Goal: Navigation & Orientation: Find specific page/section

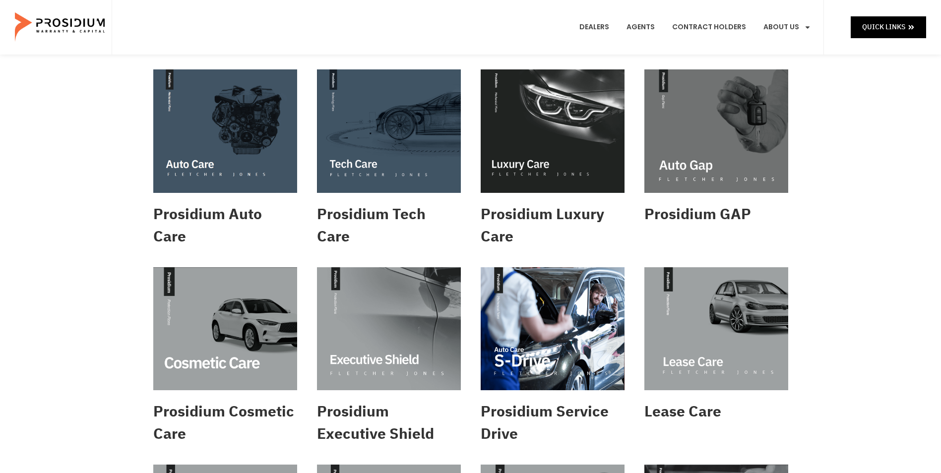
click at [32, 32] on img at bounding box center [61, 27] width 92 height 50
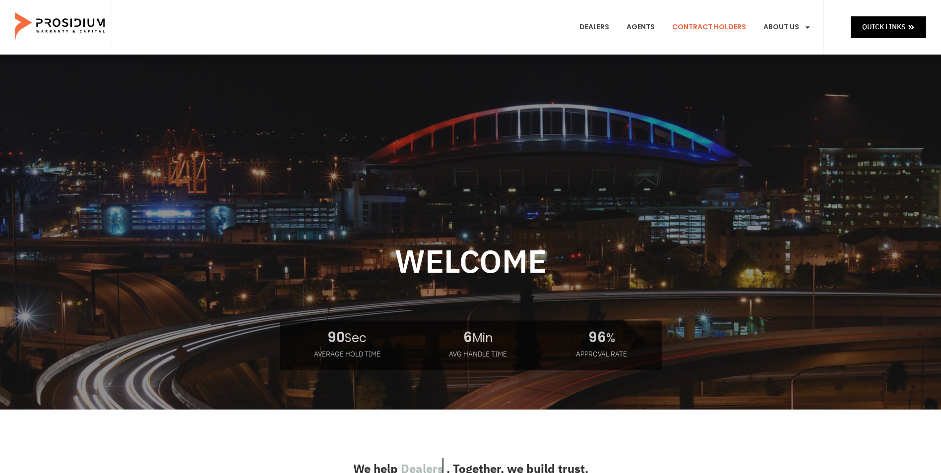
click at [684, 24] on link "Contract Holders" at bounding box center [709, 27] width 89 height 37
